Goal: Information Seeking & Learning: Check status

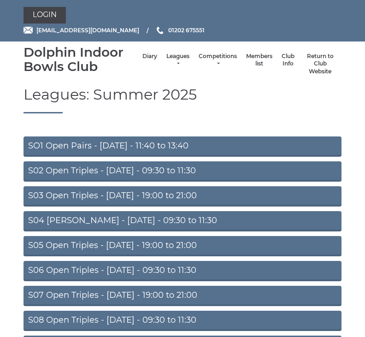
click at [174, 66] on link "Leagues" at bounding box center [177, 60] width 23 height 15
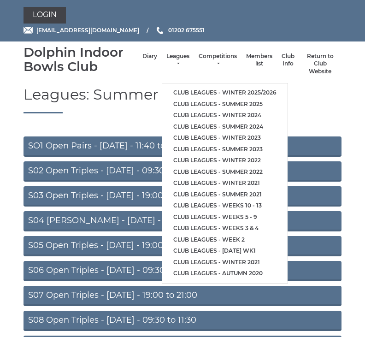
click at [262, 90] on link "Club leagues - Winter 2025/2026" at bounding box center [224, 93] width 125 height 12
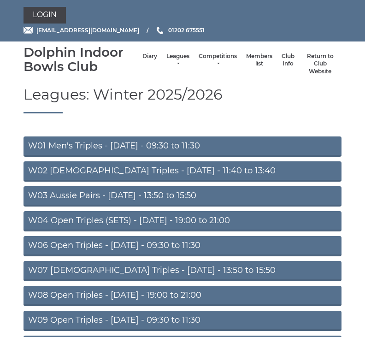
click at [208, 172] on link "W02 Ladies Triples - Monday - 11:40 to 13:40" at bounding box center [183, 171] width 318 height 20
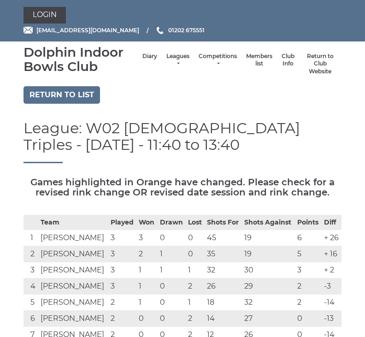
click at [189, 177] on h5 "Games highlighted in Orange have changed. Please check for a revised rink chang…" at bounding box center [183, 187] width 318 height 20
click at [84, 95] on link "Return to list" at bounding box center [62, 95] width 77 height 18
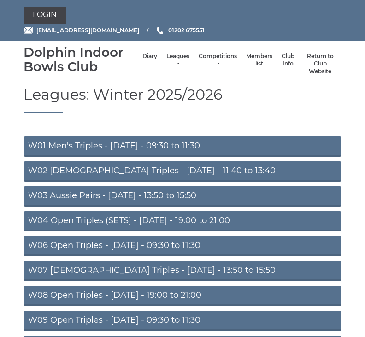
click at [172, 300] on link "W08 Open Triples - Tuesday - 19:00 to 21:00" at bounding box center [183, 296] width 318 height 20
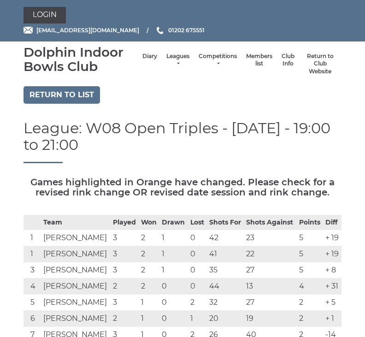
click at [72, 96] on link "Return to list" at bounding box center [62, 95] width 77 height 18
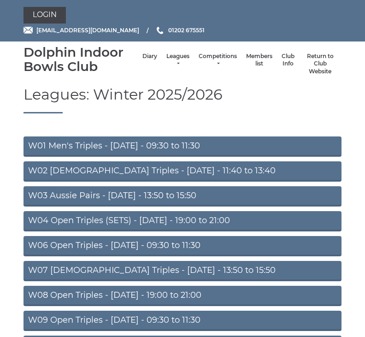
click at [150, 221] on link "W04 Open Triples (SETS) - [DATE] - 19:00 to 21:00" at bounding box center [183, 221] width 318 height 20
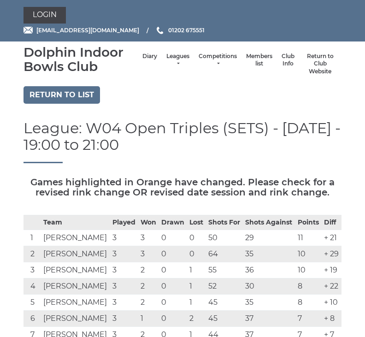
click at [75, 95] on link "Return to list" at bounding box center [62, 95] width 77 height 18
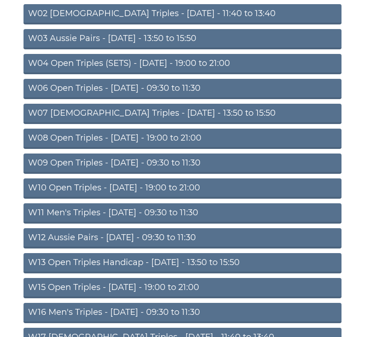
scroll to position [164, 0]
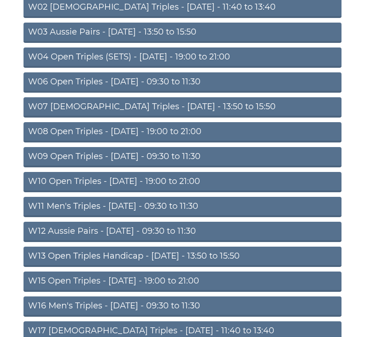
click at [167, 283] on link "W15 Open Triples - Thursday - 19:00 to 21:00" at bounding box center [183, 282] width 318 height 20
